Goal: Information Seeking & Learning: Understand process/instructions

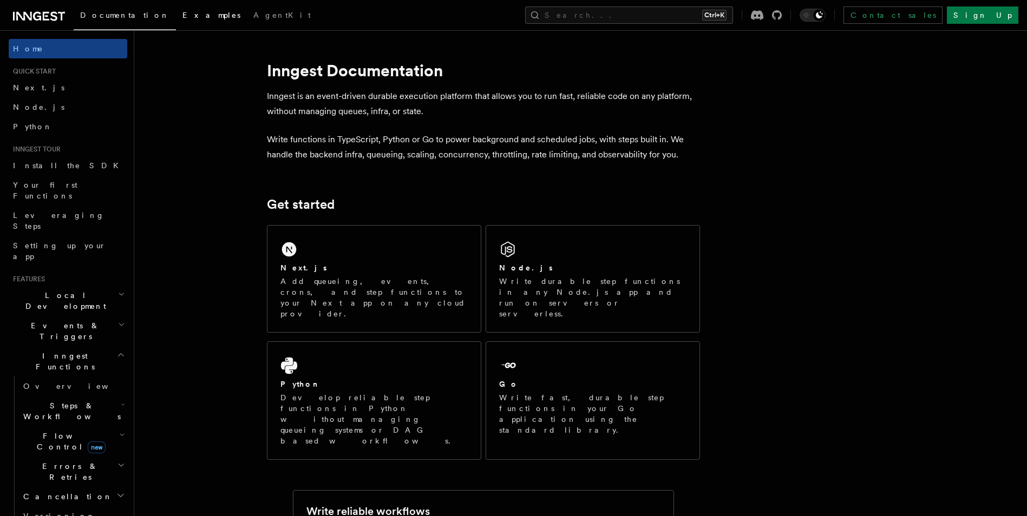
click at [182, 11] on span "Examples" at bounding box center [211, 15] width 58 height 9
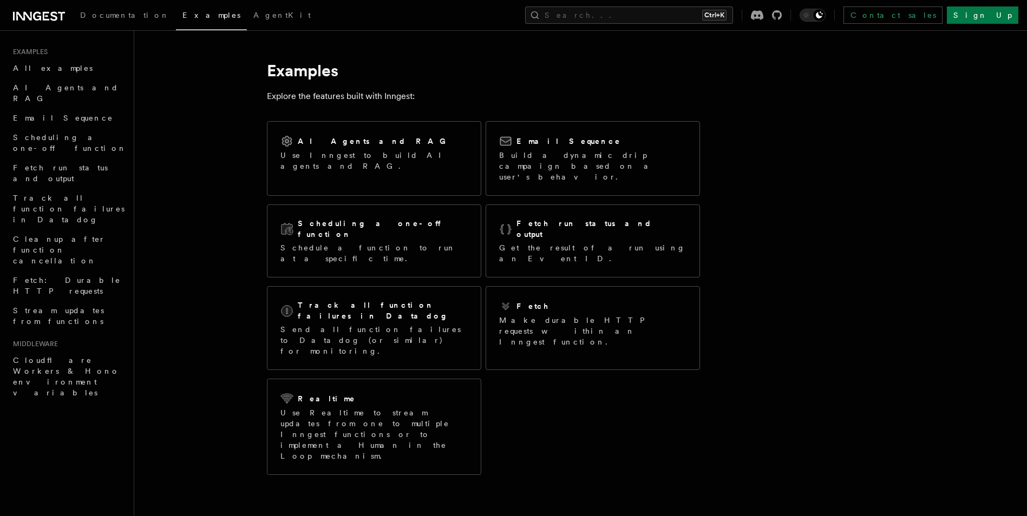
click at [44, 9] on link at bounding box center [39, 15] width 52 height 15
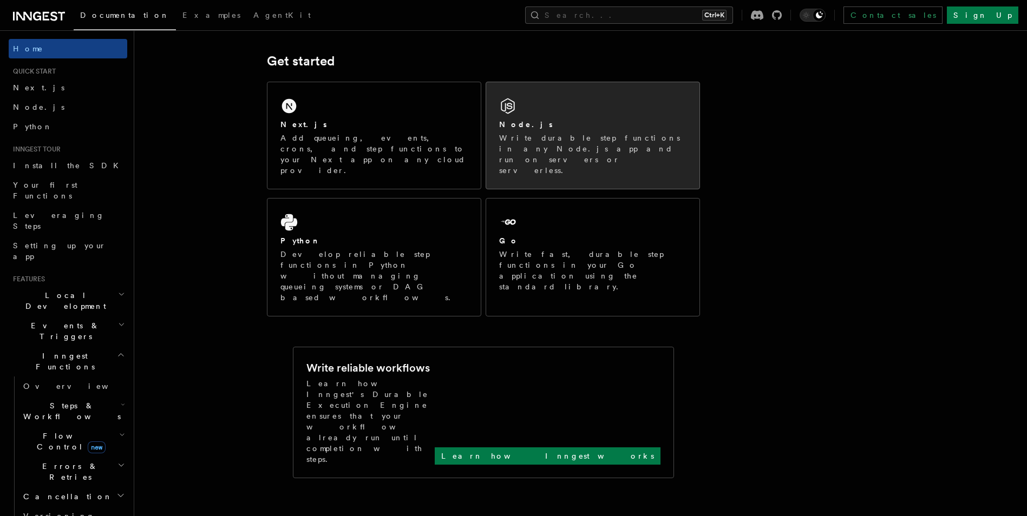
scroll to position [108, 0]
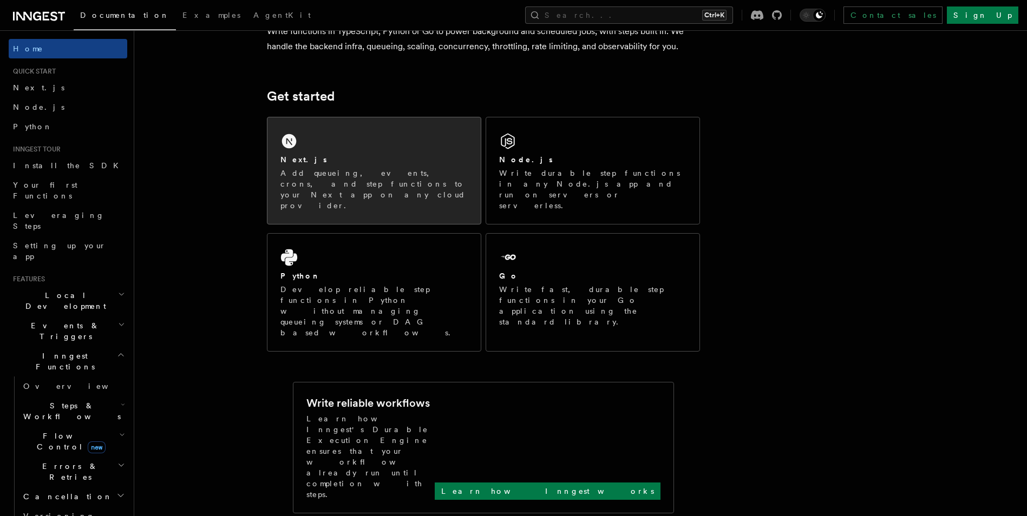
click at [317, 138] on div "Next.js Add queueing, events, crons, and step functions to your Next app on any…" at bounding box center [373, 170] width 213 height 107
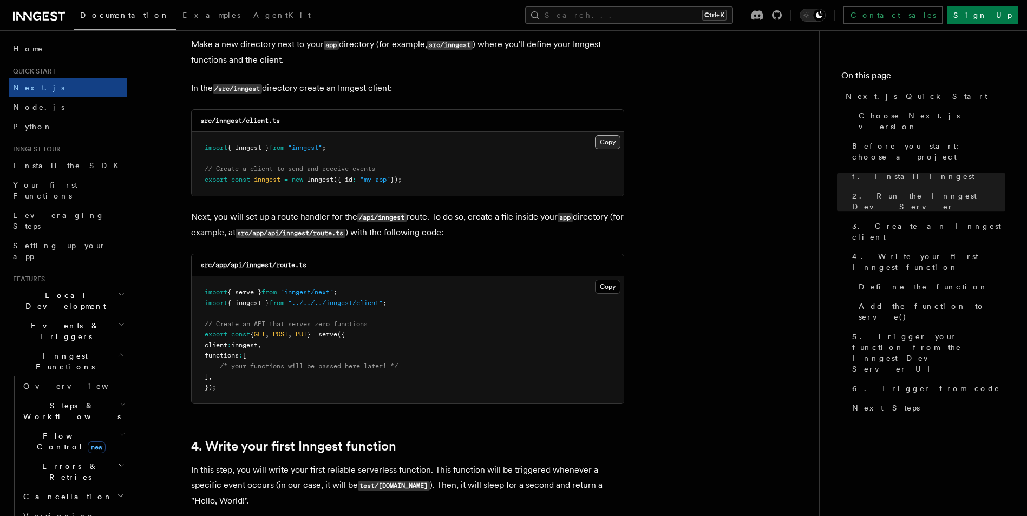
scroll to position [1353, 0]
click at [603, 139] on button "Copy Copied" at bounding box center [607, 142] width 25 height 14
click at [610, 286] on button "Copy Copied" at bounding box center [607, 286] width 25 height 14
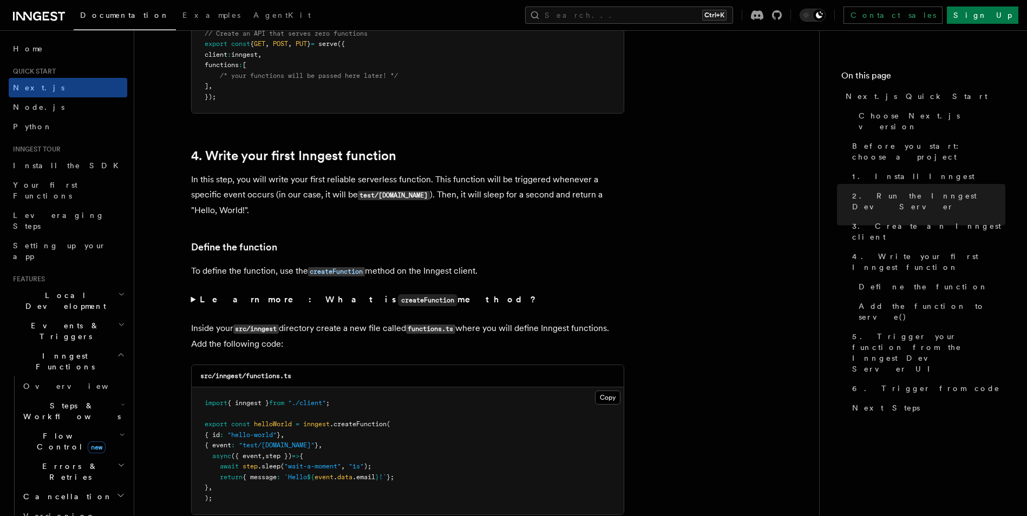
scroll to position [1732, 0]
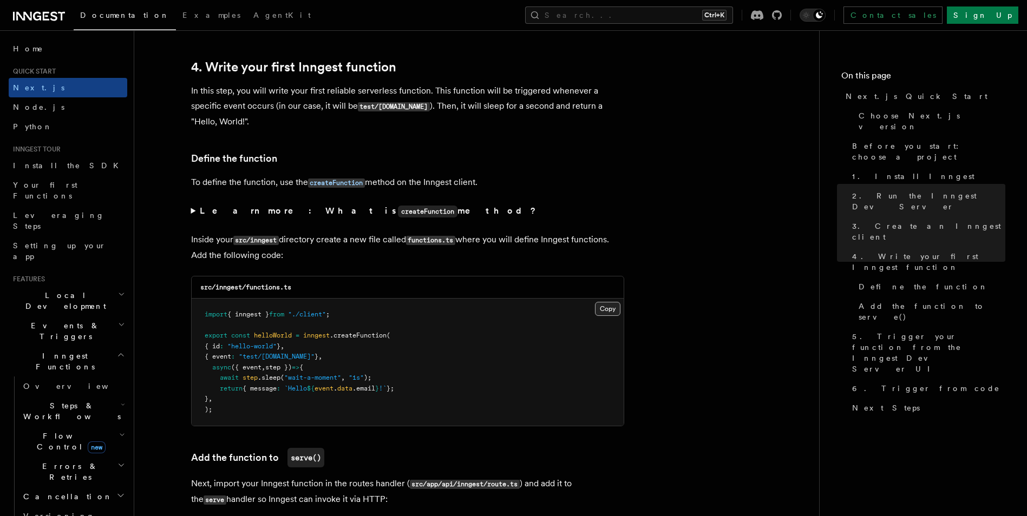
click at [610, 310] on button "Copy Copied" at bounding box center [607, 309] width 25 height 14
